Goal: Task Accomplishment & Management: Use online tool/utility

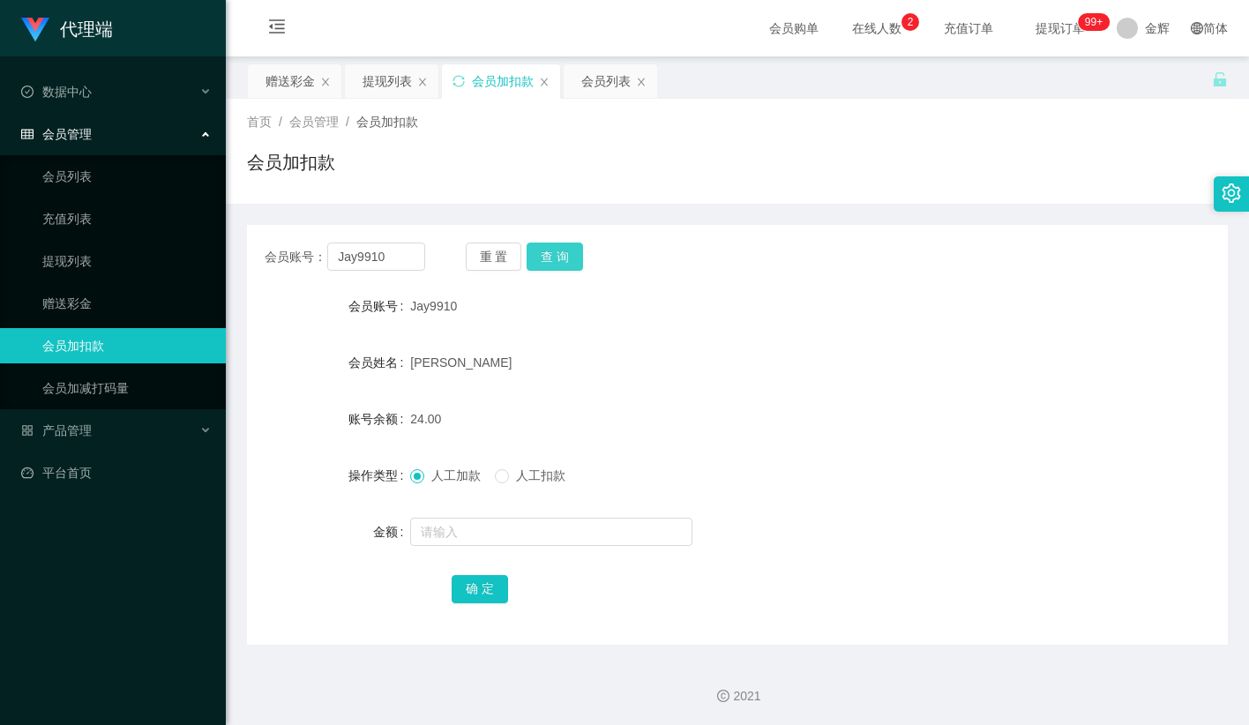
click at [550, 258] on button "查 询" at bounding box center [555, 257] width 56 height 28
click at [361, 254] on input "Jay9910" at bounding box center [376, 257] width 98 height 28
click at [390, 258] on input "text" at bounding box center [376, 257] width 98 height 28
click at [746, 169] on div "会员加扣款" at bounding box center [737, 169] width 981 height 41
click at [493, 260] on button "重 置" at bounding box center [494, 257] width 56 height 28
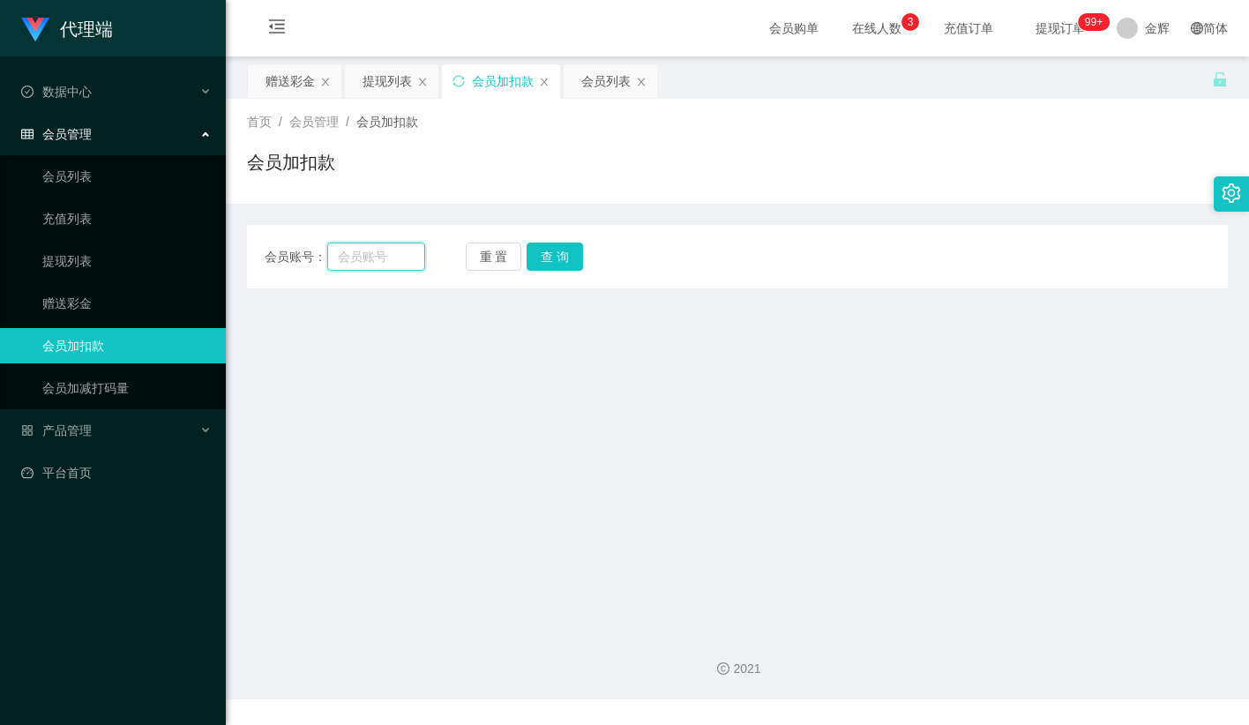
click at [408, 252] on input "text" at bounding box center [376, 257] width 98 height 28
paste input "98894633"
type input "98894633"
click at [545, 252] on button "查 询" at bounding box center [555, 257] width 56 height 28
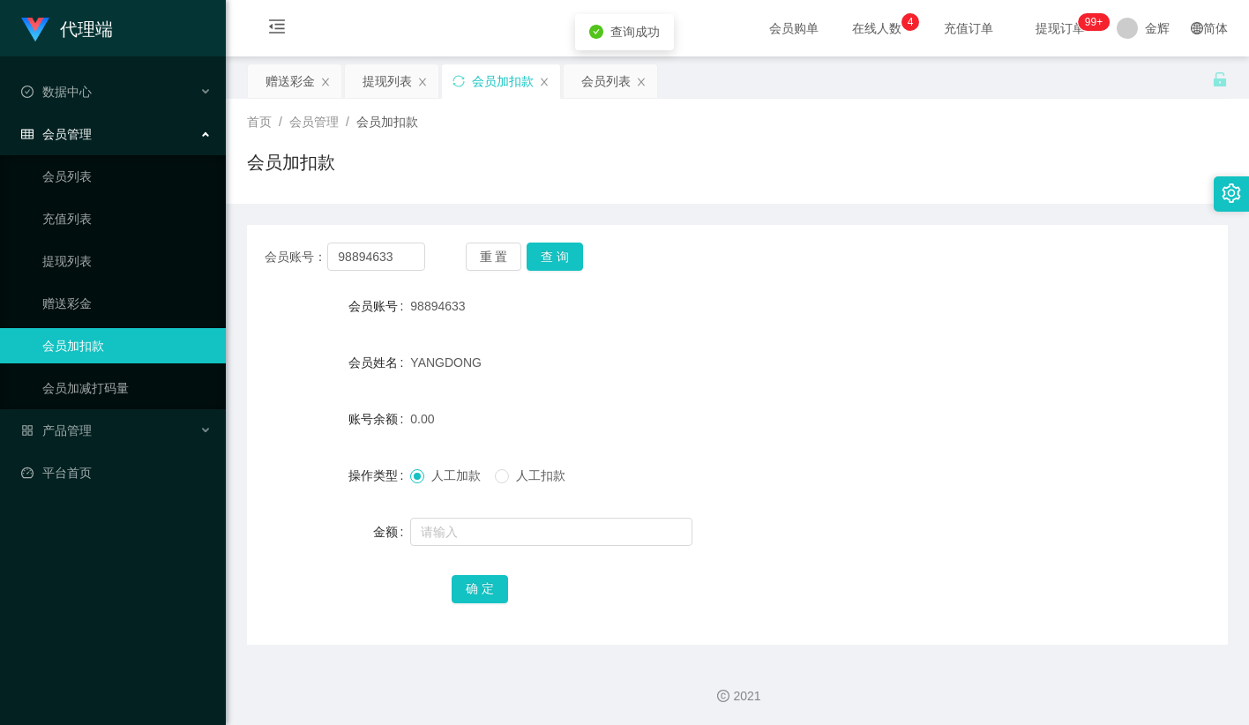
click at [646, 342] on form "会员账号 98894633 会员姓名 YANGDONG 账号余额 0.00 操作类型 人工加款 人工扣款 金额 确 定" at bounding box center [737, 447] width 981 height 318
click at [506, 255] on button "重 置" at bounding box center [494, 257] width 56 height 28
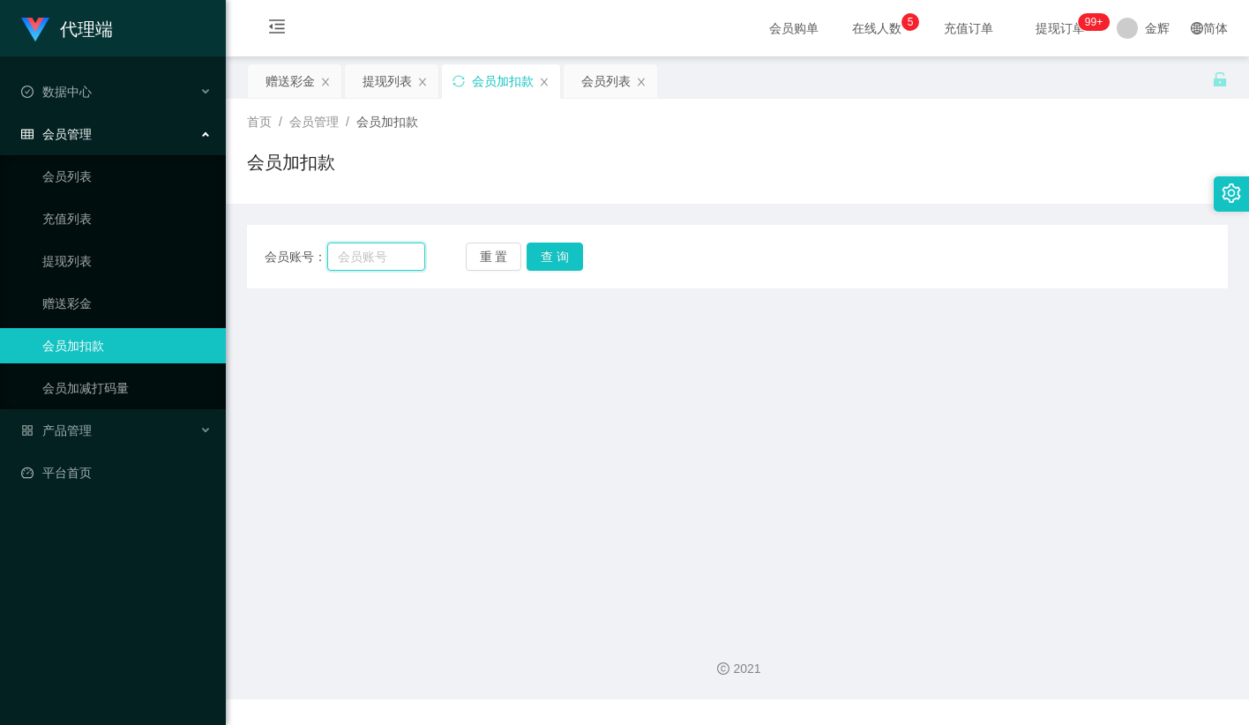
click at [392, 259] on input "text" at bounding box center [376, 257] width 98 height 28
paste input "Pema"
type input "Pema"
click at [561, 262] on button "查 询" at bounding box center [555, 257] width 56 height 28
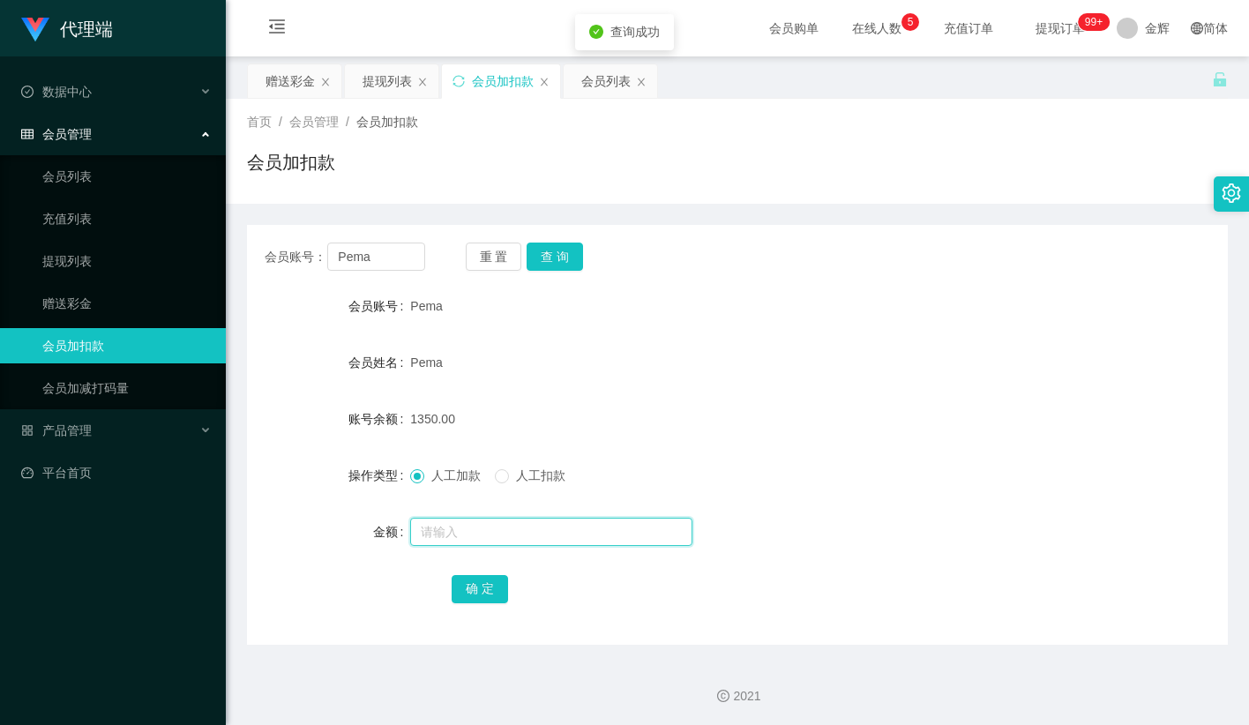
click at [451, 535] on input "text" at bounding box center [551, 532] width 282 height 28
type input "15"
click at [495, 580] on button "确 定" at bounding box center [480, 589] width 56 height 28
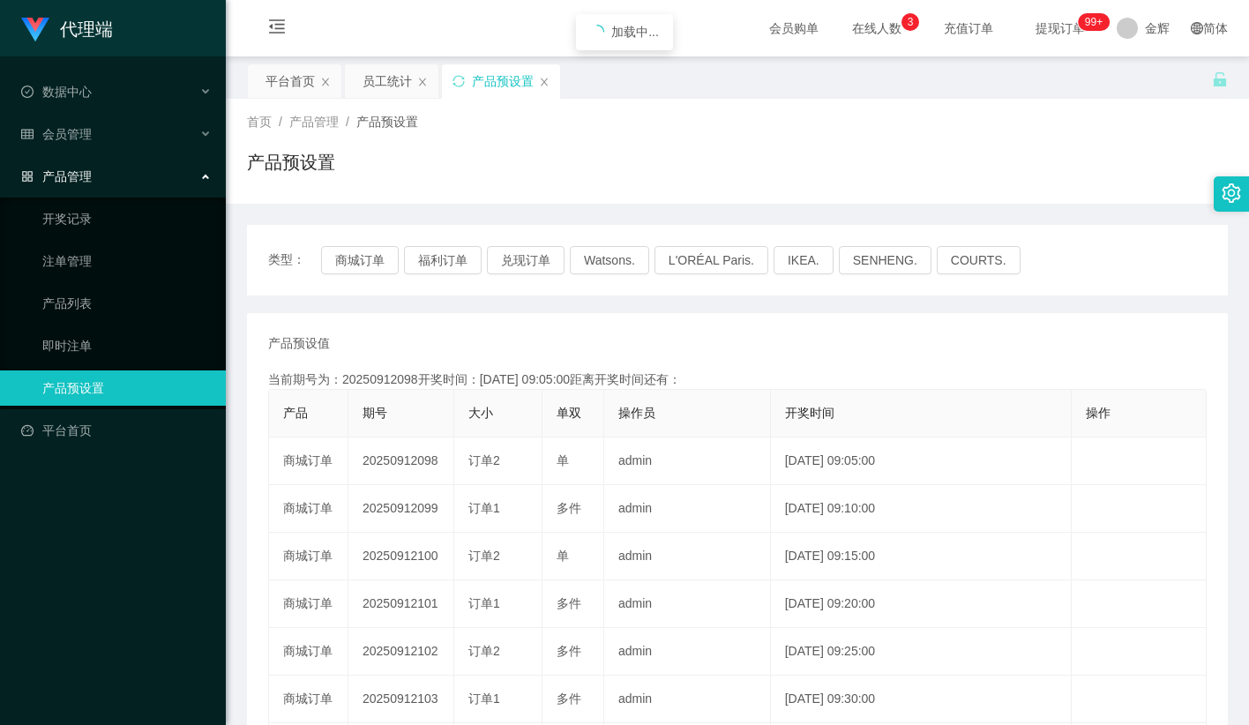
click at [836, 144] on div "首页 / 产品管理 / 产品预设置 / 产品预设置" at bounding box center [737, 151] width 981 height 77
